Goal: Manage account settings

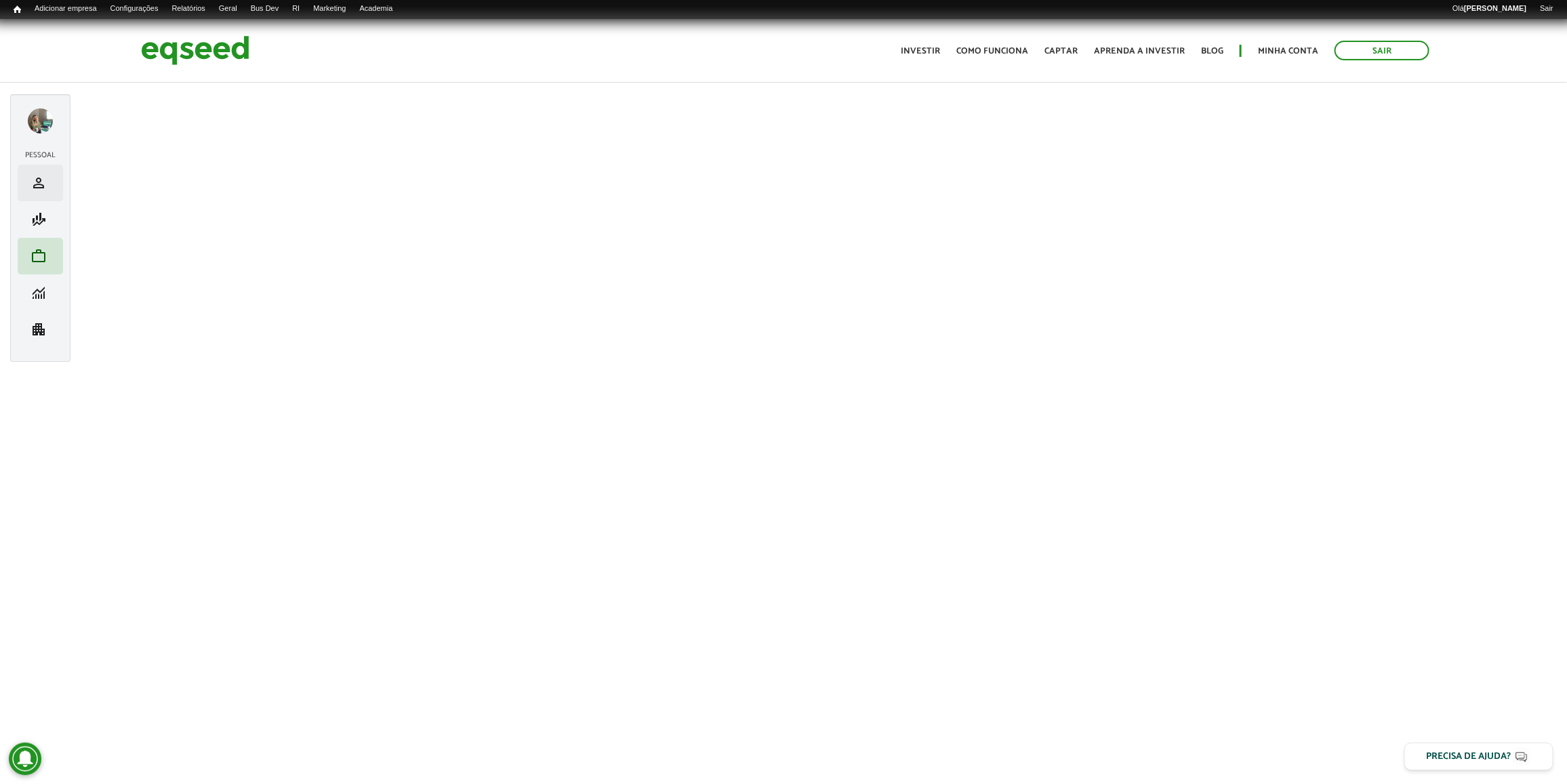
click at [45, 194] on li "person Meu perfil" at bounding box center [41, 182] width 45 height 37
click at [42, 183] on span "person" at bounding box center [39, 183] width 16 height 16
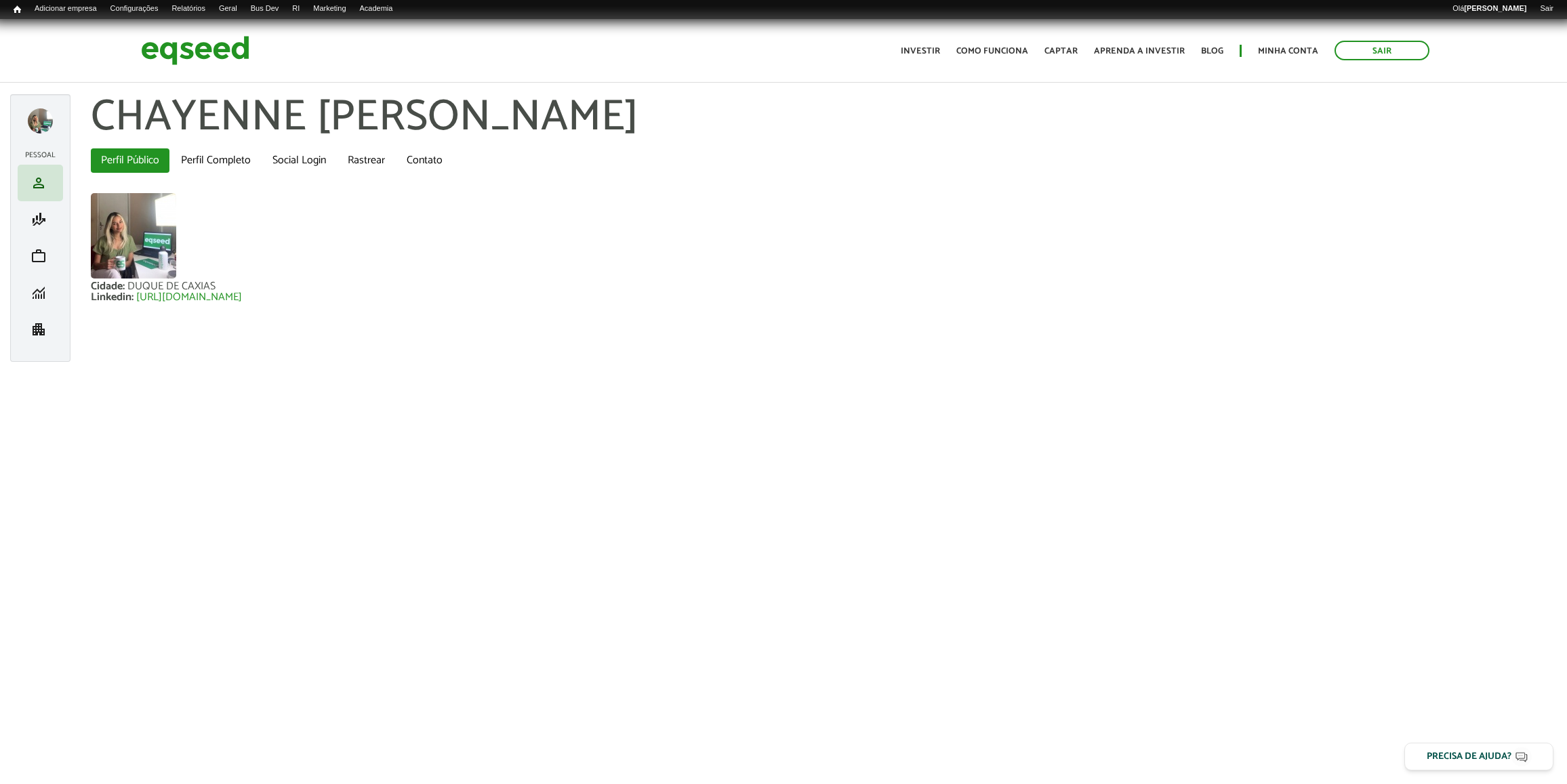
click at [48, 253] on link "work Meu portfólio" at bounding box center [40, 256] width 39 height 16
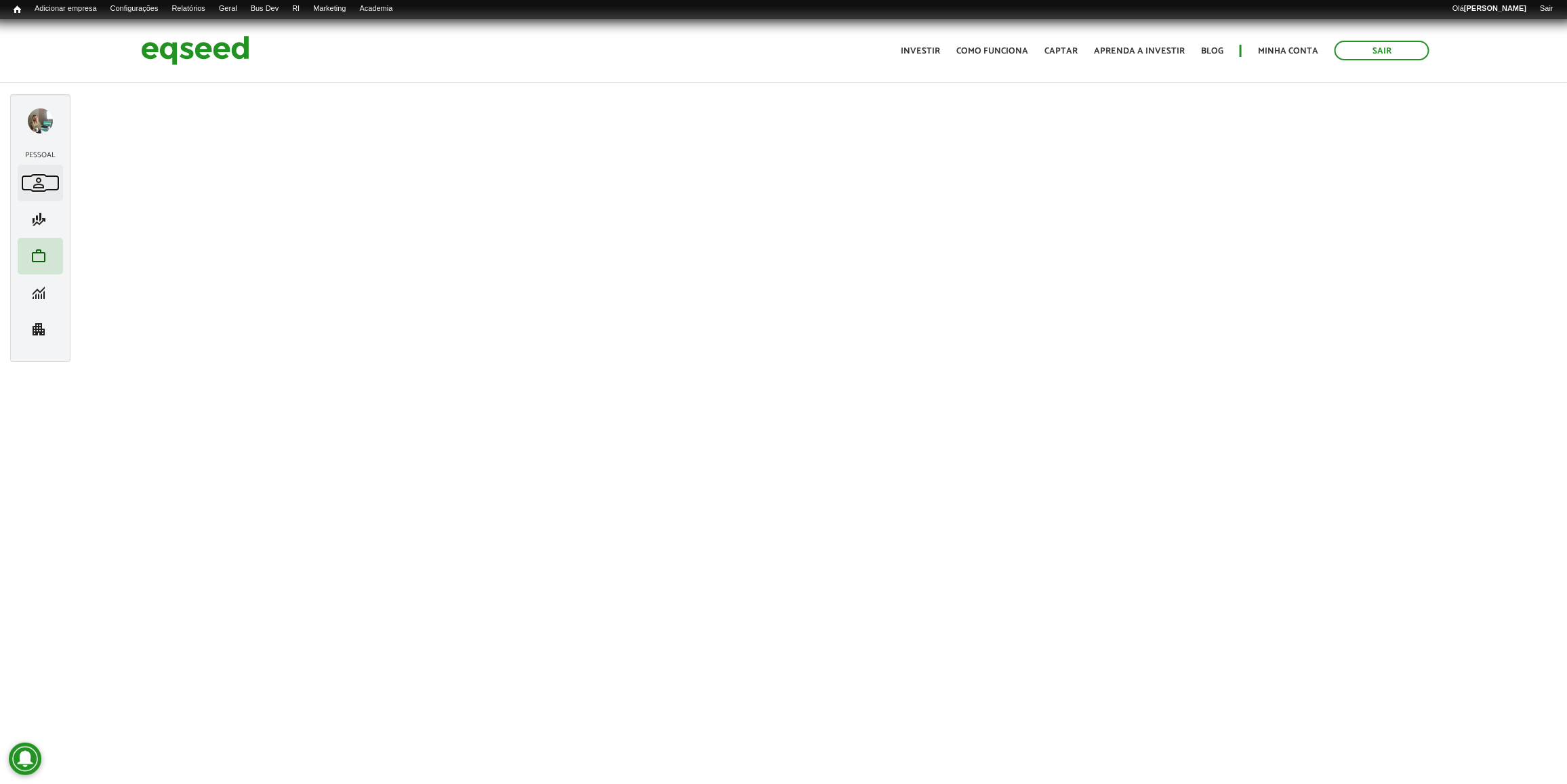
click at [49, 184] on link "person Meu perfil" at bounding box center [40, 183] width 39 height 16
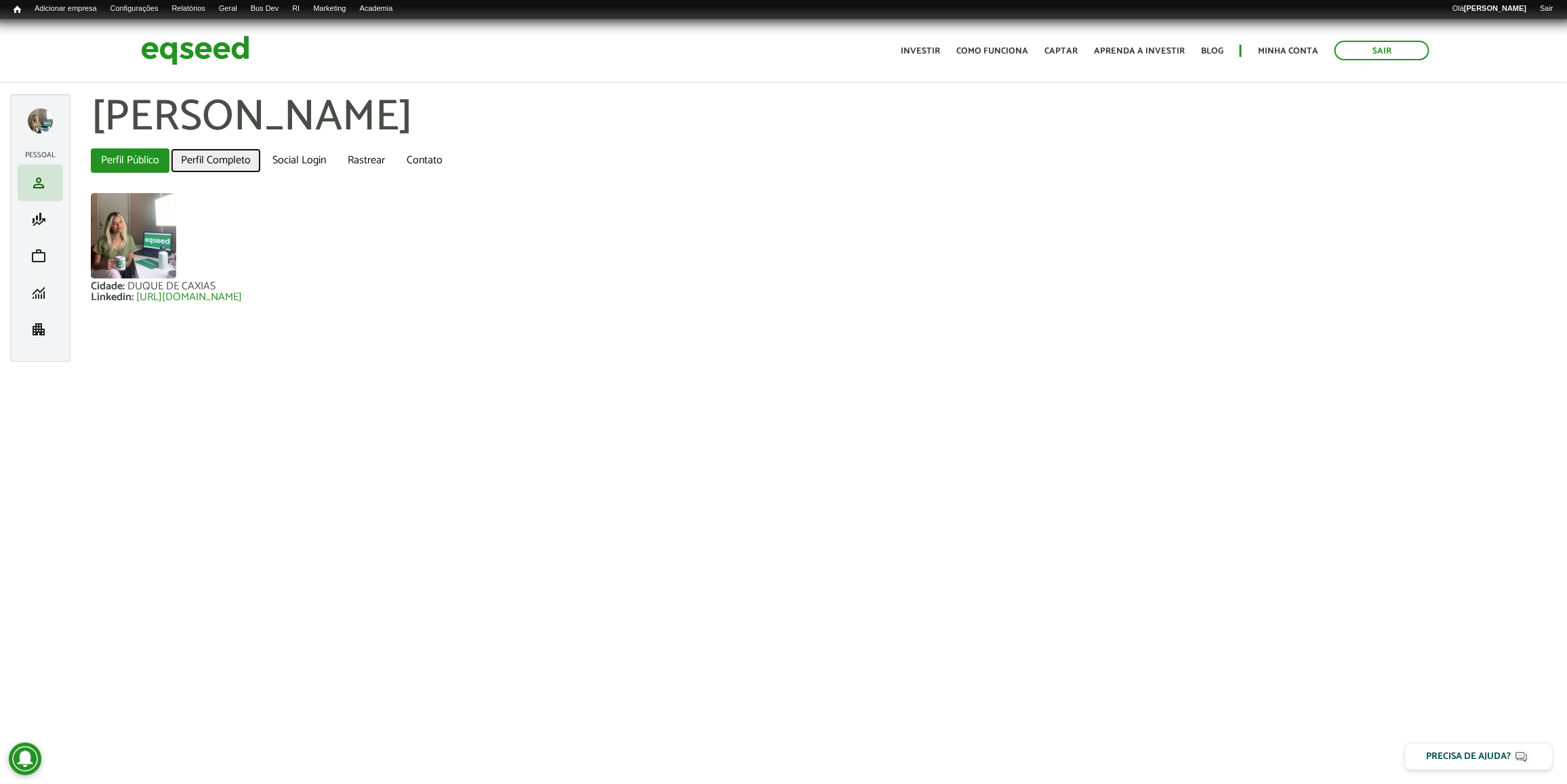
click at [174, 159] on link "Perfil Completo" at bounding box center [216, 160] width 90 height 24
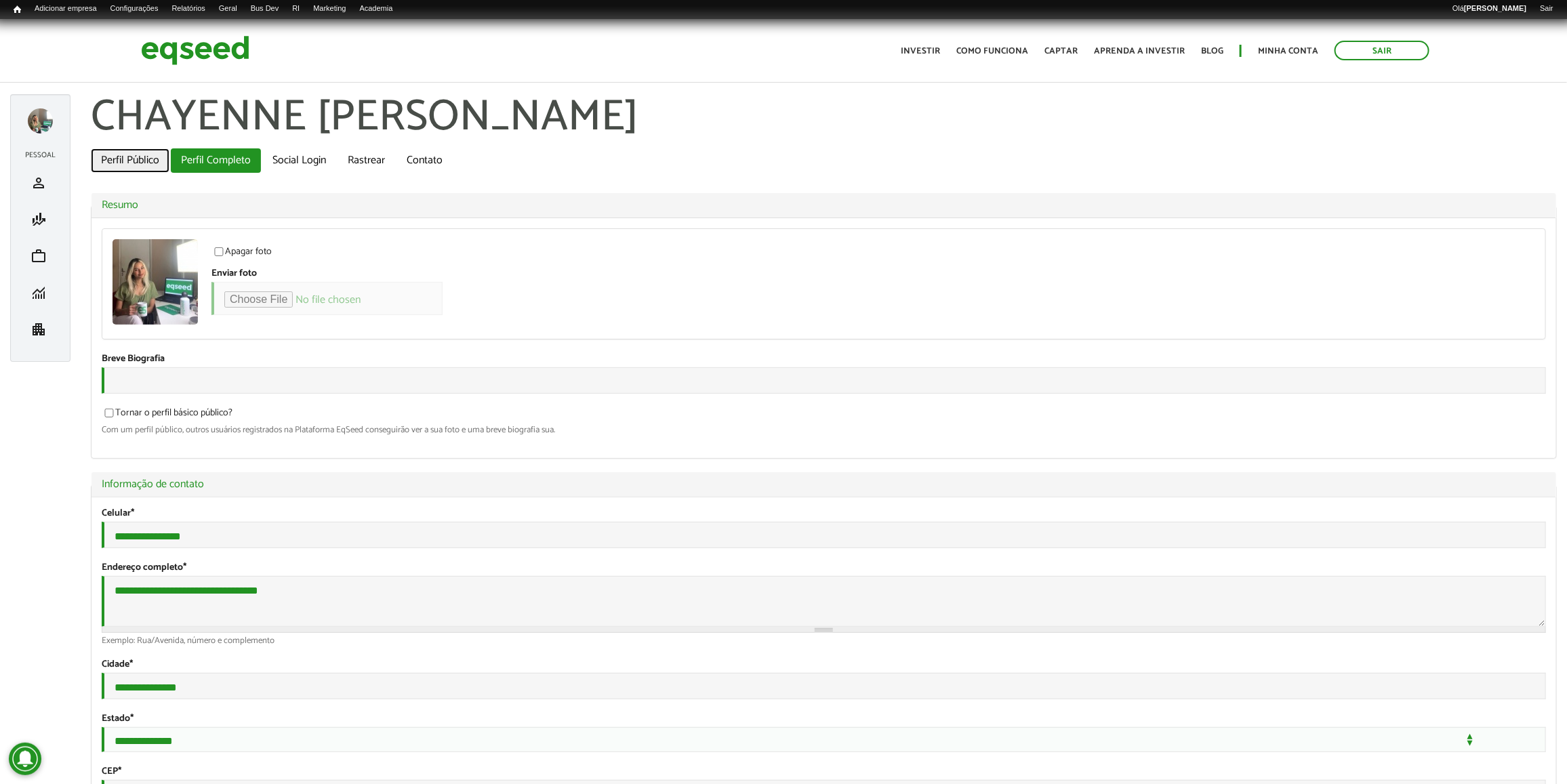
click at [104, 159] on link "Perfil Público" at bounding box center [130, 160] width 79 height 24
